Goal: Task Accomplishment & Management: Complete application form

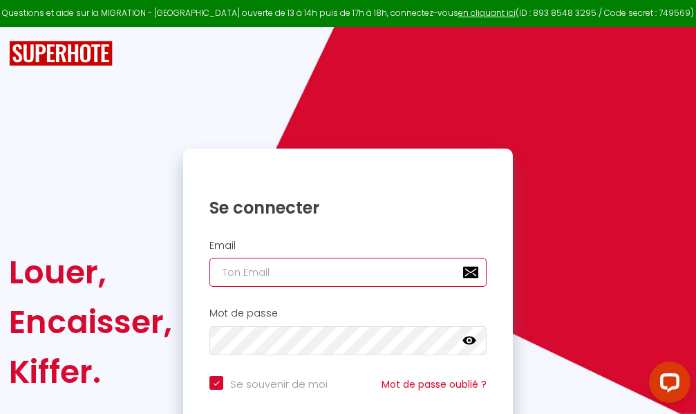
click at [331, 270] on input "email" at bounding box center [347, 272] width 277 height 29
type input "m"
checkbox input "true"
type input "ma"
checkbox input "true"
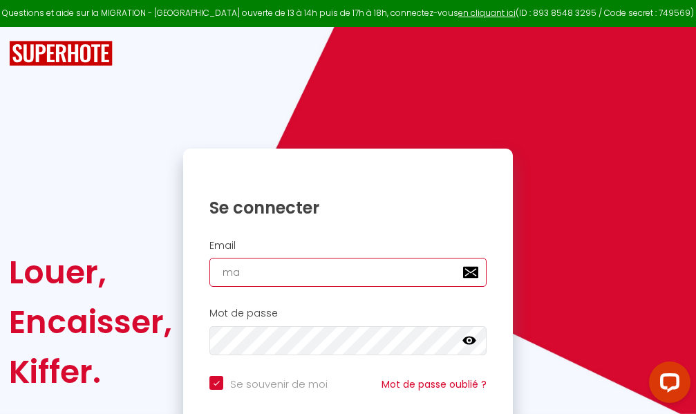
type input "mar"
checkbox input "true"
type input "marc"
checkbox input "true"
type input "marcd"
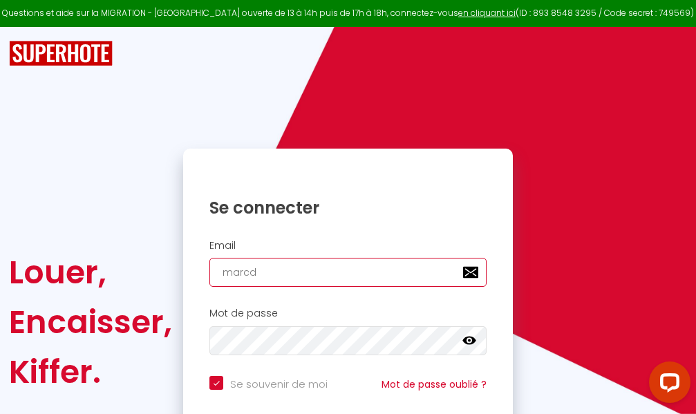
checkbox input "true"
type input "marcdp"
checkbox input "true"
type input "marcdpo"
checkbox input "true"
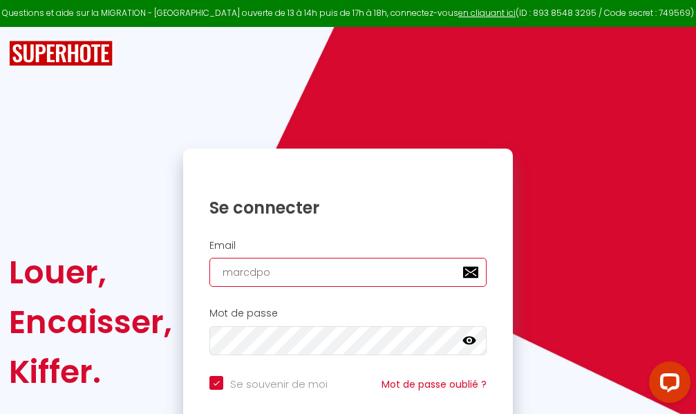
type input "marcdpoz"
checkbox input "true"
type input "marcdpoz."
checkbox input "true"
type input "marcdpoz.l"
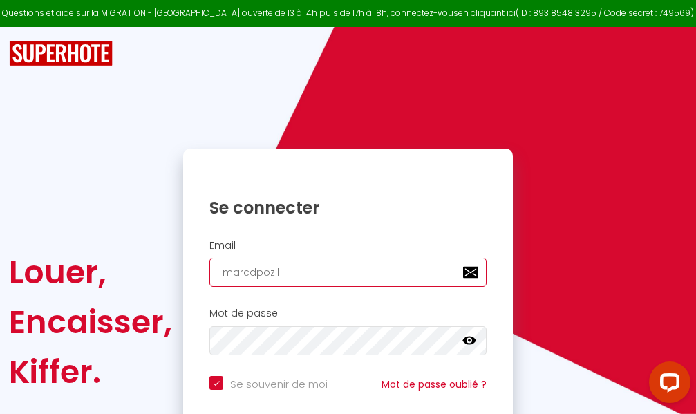
checkbox input "true"
type input "marcdpoz.lo"
checkbox input "true"
type input "marcdpoz.loc"
checkbox input "true"
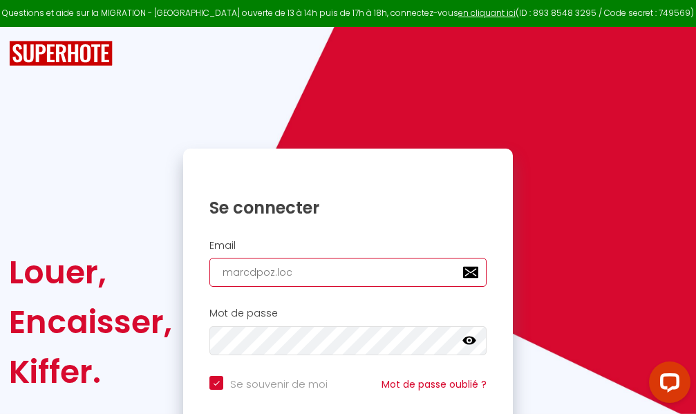
type input "marcdpoz.loca"
checkbox input "true"
type input "marcdpoz.locat"
checkbox input "true"
type input "marcdpoz.locati"
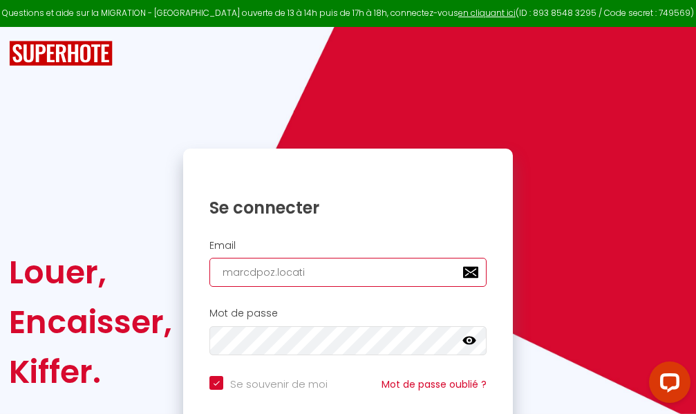
checkbox input "true"
type input "marcdpoz.locatio"
checkbox input "true"
type input "marcdpoz.location"
checkbox input "true"
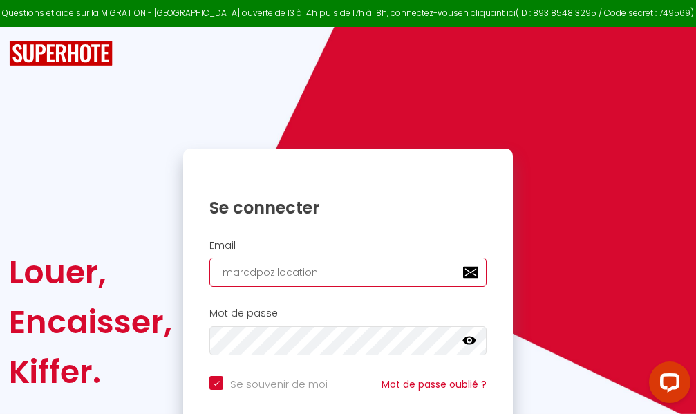
type input "marcdpoz.location@"
checkbox input "true"
type input "marcdpoz.location@g"
checkbox input "true"
type input "marcdpoz.location@gm"
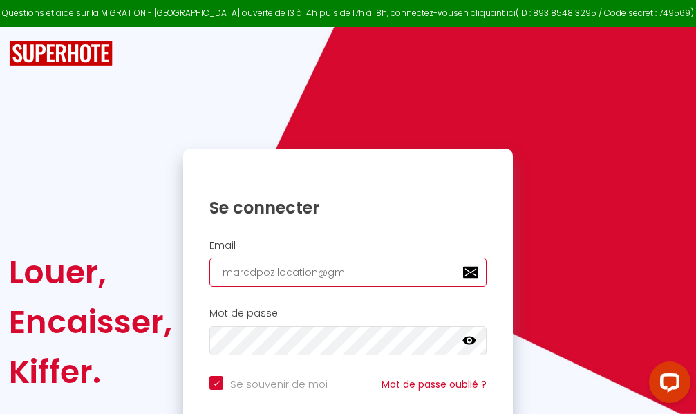
checkbox input "true"
type input "marcdpoz.location@gma"
checkbox input "true"
type input "marcdpoz.location@gmai"
checkbox input "true"
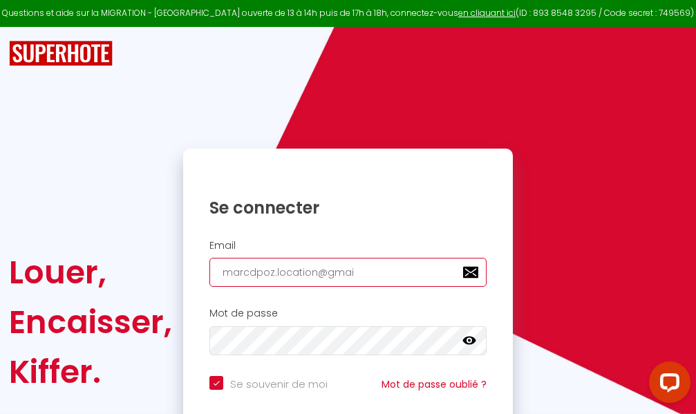
type input "[EMAIL_ADDRESS]"
checkbox input "true"
type input "[EMAIL_ADDRESS]."
checkbox input "true"
type input "marcdpoz.location@gmail.c"
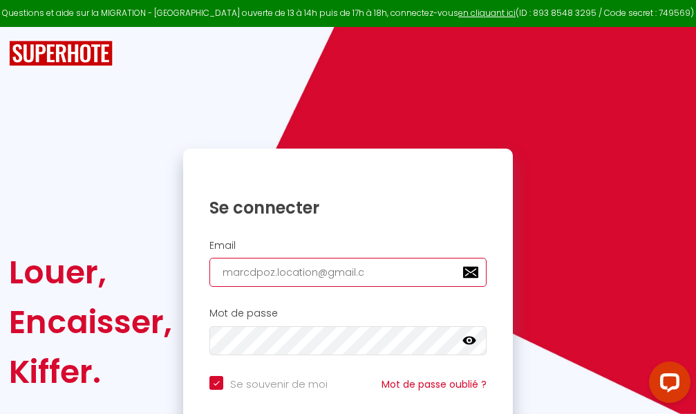
checkbox input "true"
type input "[EMAIL_ADDRESS][DOMAIN_NAME]"
checkbox input "true"
type input "[EMAIL_ADDRESS][DOMAIN_NAME]"
checkbox input "true"
